Goal: Task Accomplishment & Management: Use online tool/utility

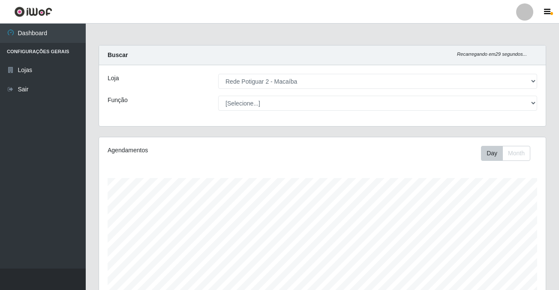
select select "101"
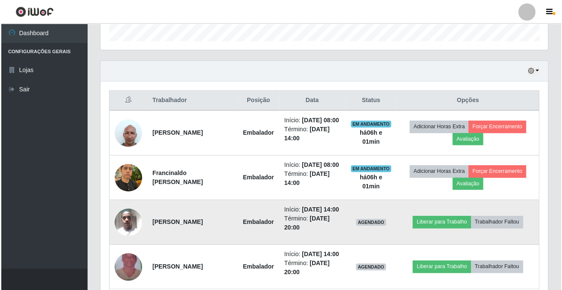
scroll to position [305, 0]
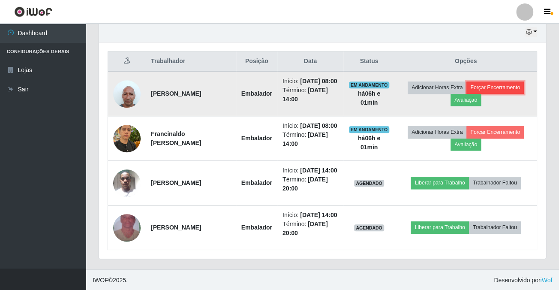
click at [519, 84] on button "Forçar Encerramento" at bounding box center [495, 88] width 57 height 12
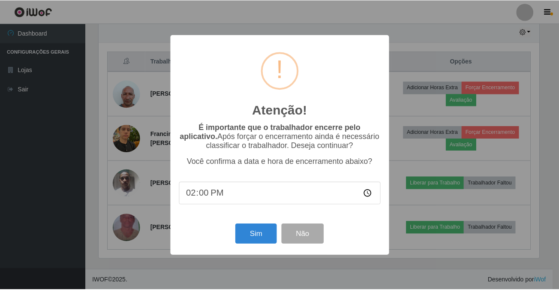
scroll to position [178, 442]
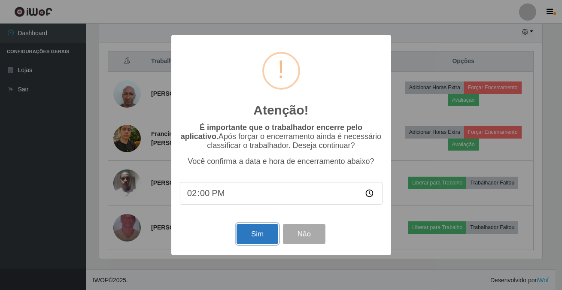
click at [251, 244] on button "Sim" at bounding box center [257, 234] width 42 height 20
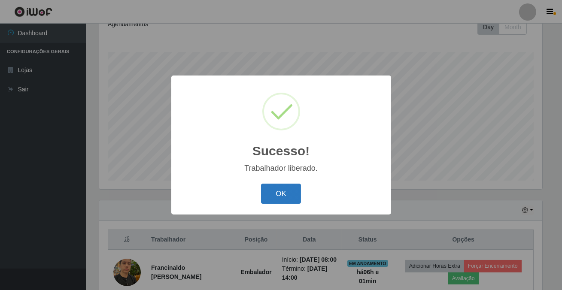
click at [285, 196] on button "OK" at bounding box center [281, 194] width 40 height 20
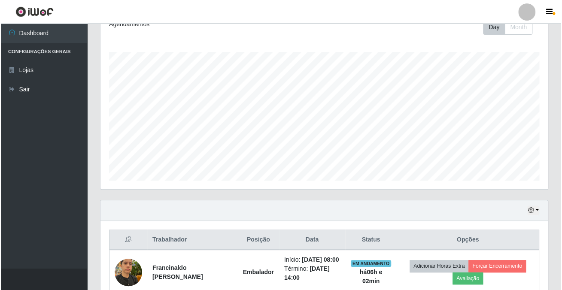
scroll to position [260, 0]
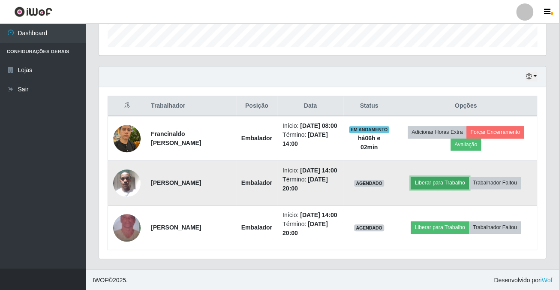
click at [420, 187] on button "Liberar para Trabalho" at bounding box center [440, 183] width 58 height 12
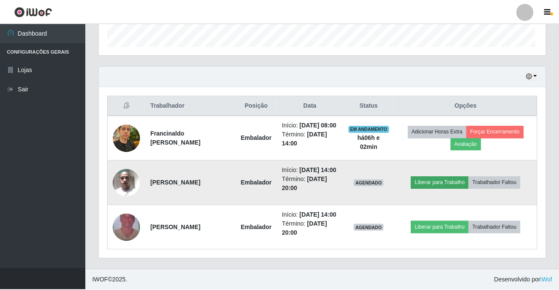
scroll to position [178, 442]
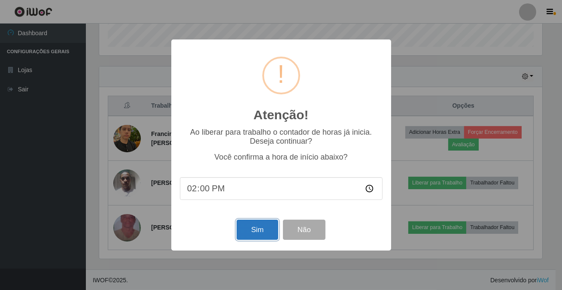
click at [263, 232] on button "Sim" at bounding box center [257, 230] width 42 height 20
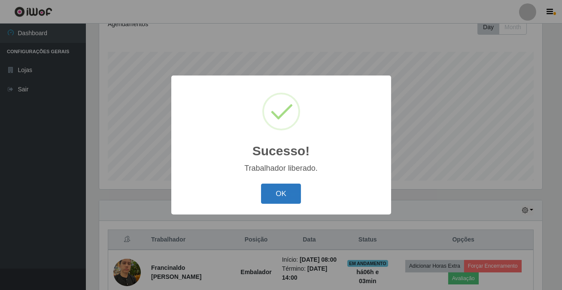
click at [284, 188] on button "OK" at bounding box center [281, 194] width 40 height 20
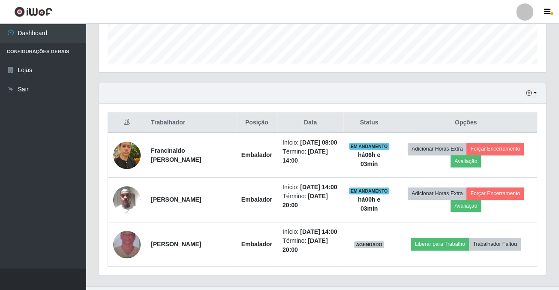
scroll to position [165, 0]
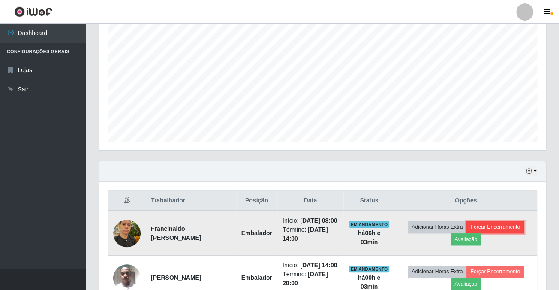
click at [514, 227] on button "Forçar Encerramento" at bounding box center [495, 227] width 57 height 12
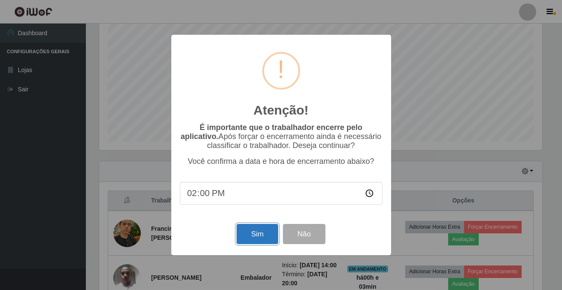
click at [247, 232] on button "Sim" at bounding box center [257, 234] width 42 height 20
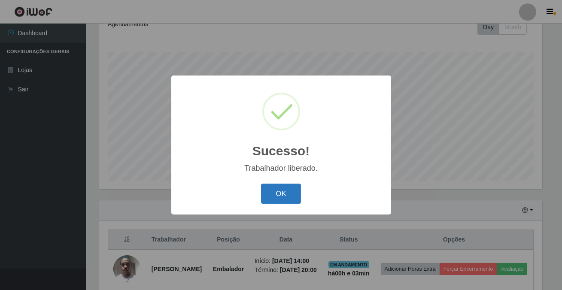
click at [296, 200] on button "OK" at bounding box center [281, 194] width 40 height 20
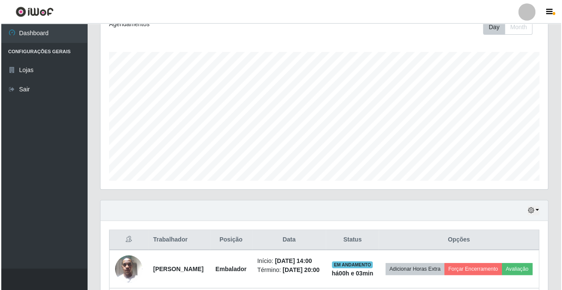
scroll to position [215, 0]
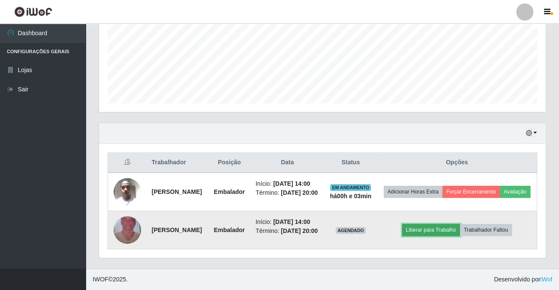
click at [442, 227] on button "Liberar para Trabalho" at bounding box center [431, 230] width 58 height 12
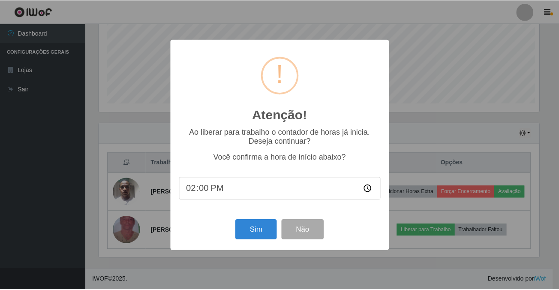
scroll to position [178, 442]
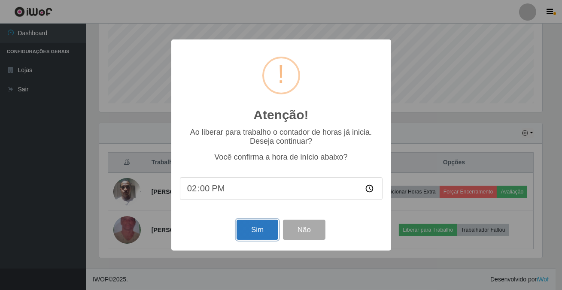
click at [257, 231] on button "Sim" at bounding box center [257, 230] width 42 height 20
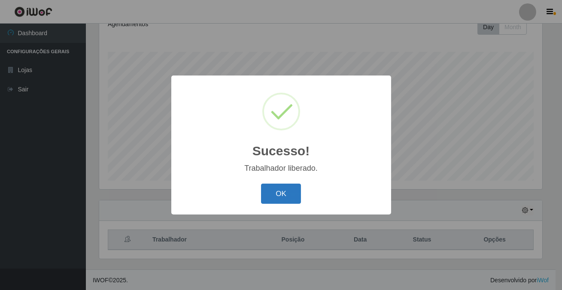
click at [263, 199] on button "OK" at bounding box center [281, 194] width 40 height 20
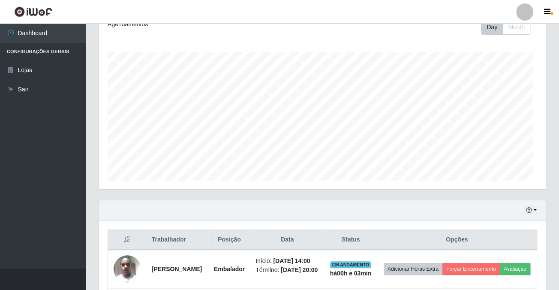
scroll to position [0, 0]
